Goal: Find contact information: Obtain details needed to contact an individual or organization

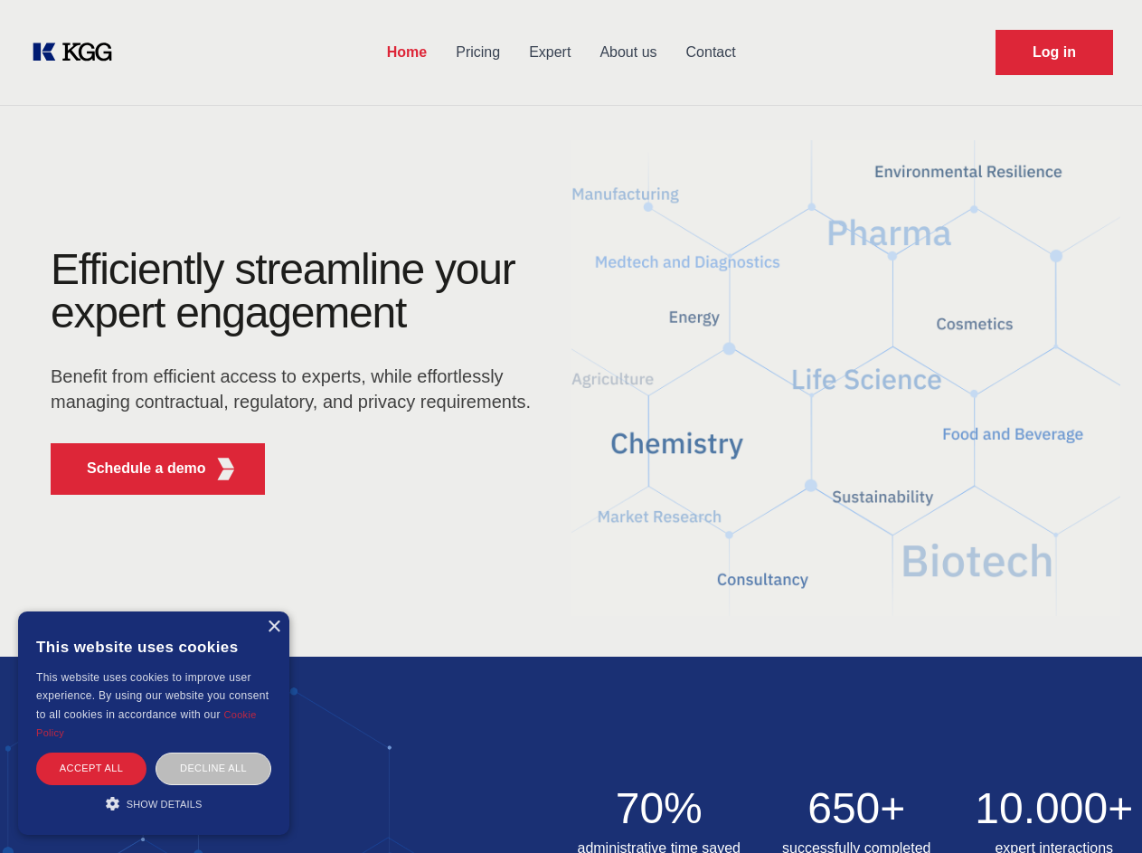
click at [571, 426] on div "Efficiently streamline your expert engagement Benefit from efficient access to …" at bounding box center [297, 378] width 550 height 261
click at [136, 468] on p "Schedule a demo" at bounding box center [146, 469] width 119 height 22
click at [273, 627] on div "× This website uses cookies This website uses cookies to improve user experienc…" at bounding box center [153, 722] width 271 height 223
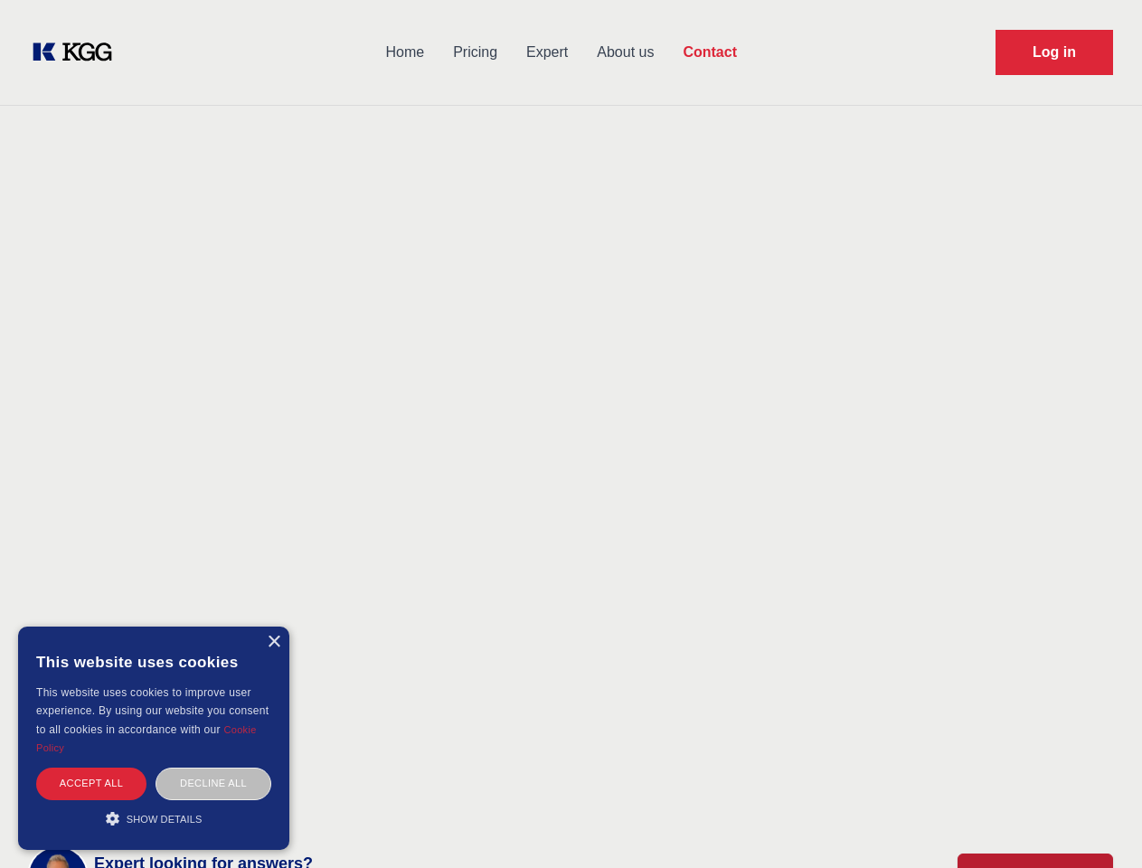
click at [91, 768] on div "Accept all" at bounding box center [91, 784] width 110 height 32
click at [213, 768] on div "Contact Information We would love to hear from you. Postal address [PERSON_NAME…" at bounding box center [253, 572] width 405 height 549
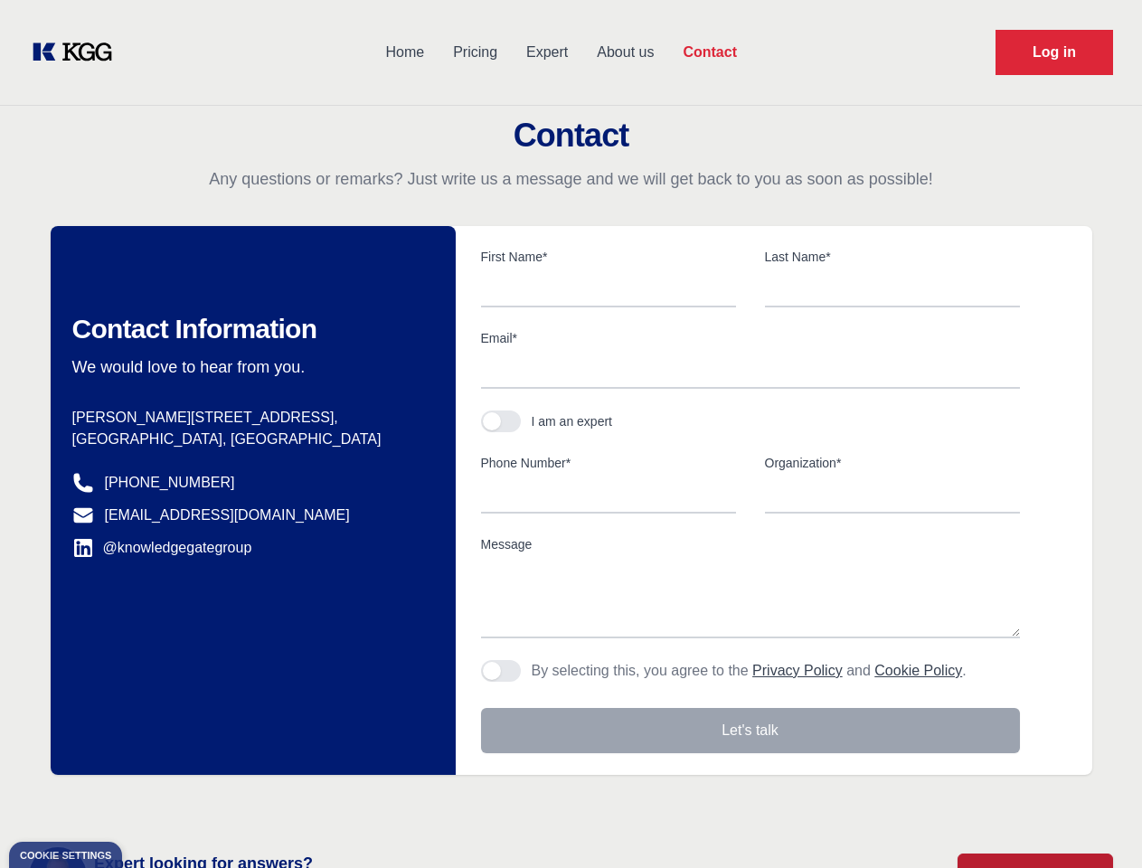
click at [154, 803] on main "Contact Any questions or remarks? Just write us a message and we will get back …" at bounding box center [571, 470] width 1142 height 941
